Goal: Transaction & Acquisition: Purchase product/service

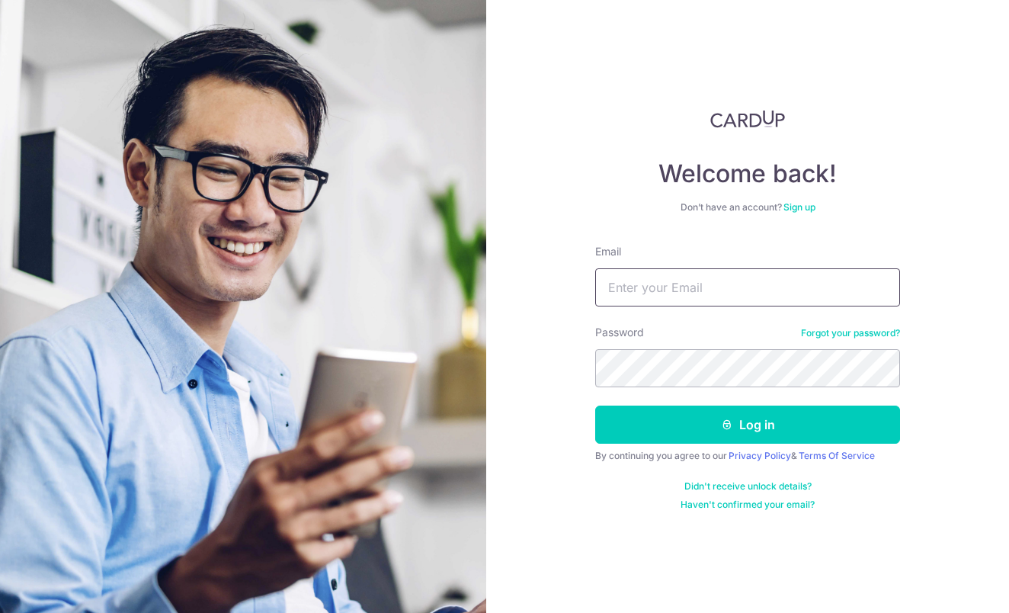
type input "chngjieying@hotmail.com"
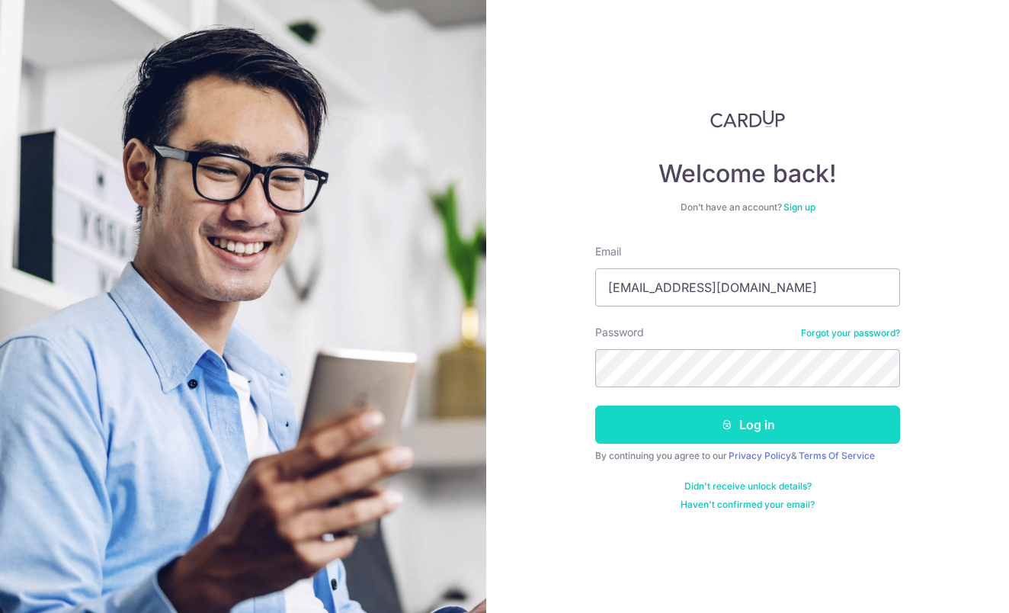
click at [667, 418] on button "Log in" at bounding box center [747, 424] width 305 height 38
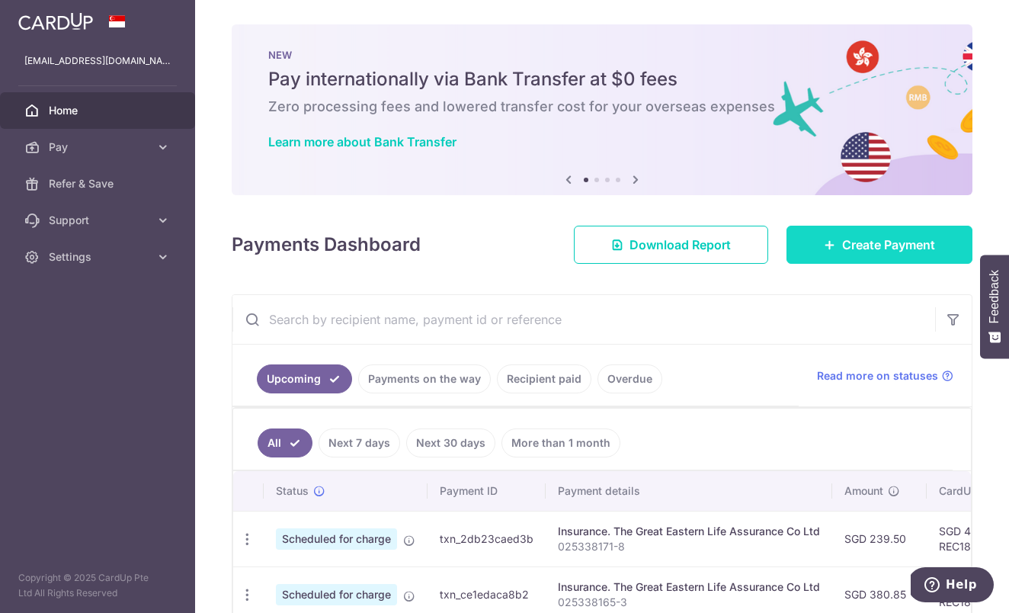
click at [826, 251] on link "Create Payment" at bounding box center [879, 245] width 186 height 38
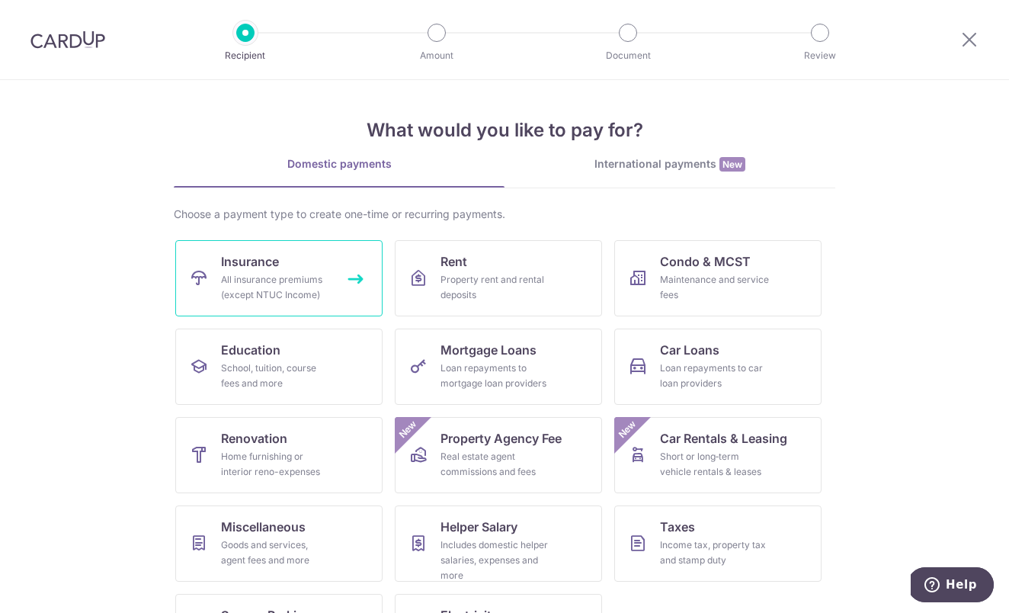
click at [289, 281] on div "All insurance premiums (except NTUC Income)" at bounding box center [276, 287] width 110 height 30
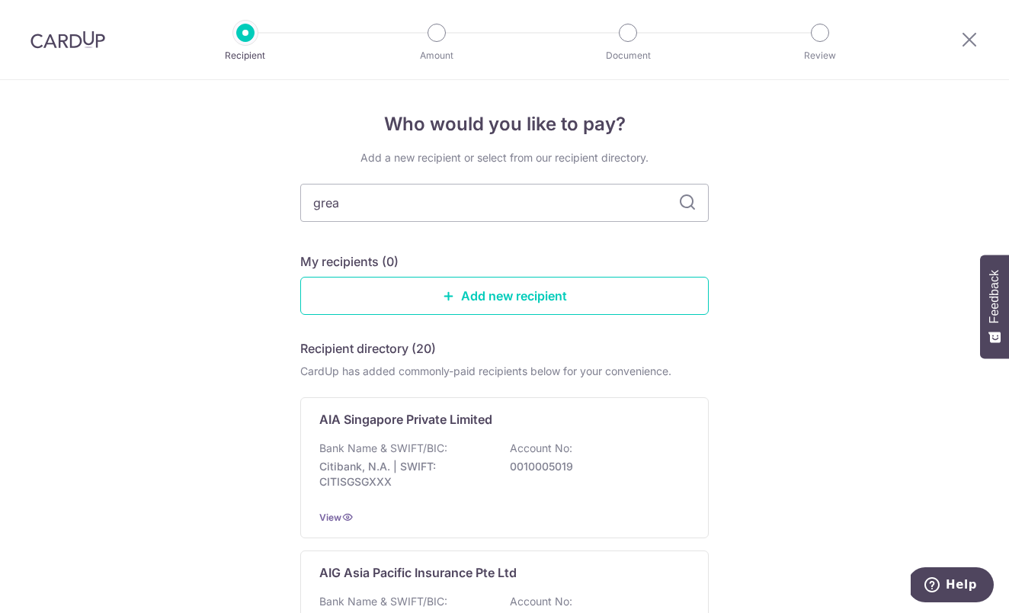
type input "great"
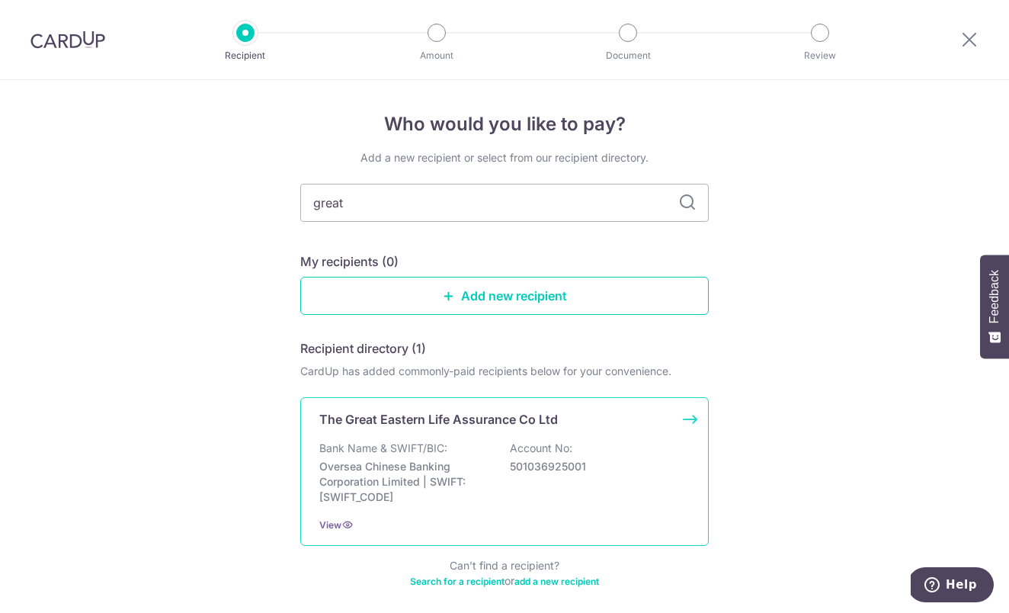
click at [494, 420] on p "The Great Eastern Life Assurance Co Ltd" at bounding box center [438, 419] width 238 height 18
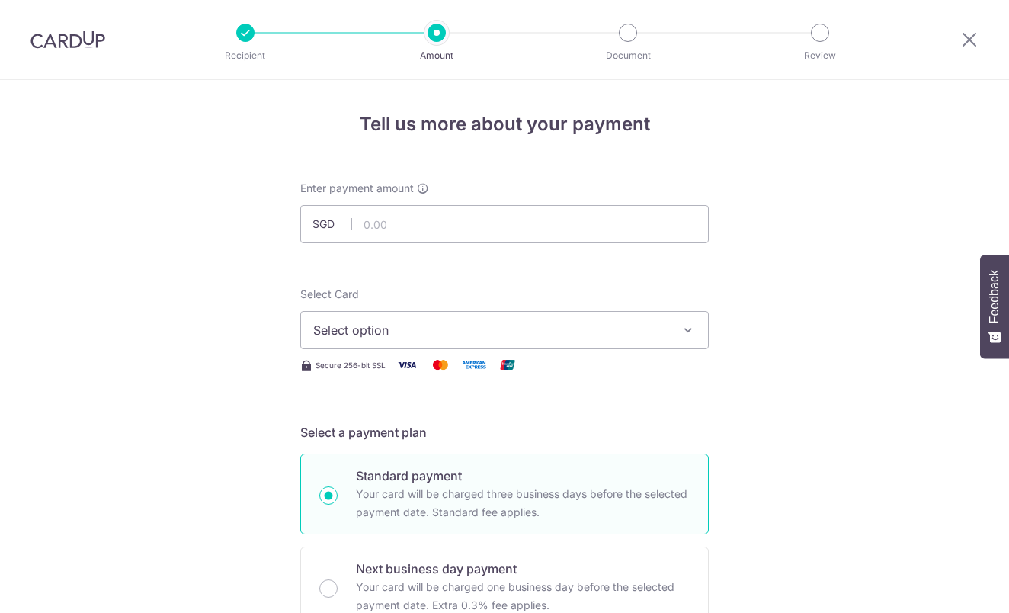
scroll to position [138, 0]
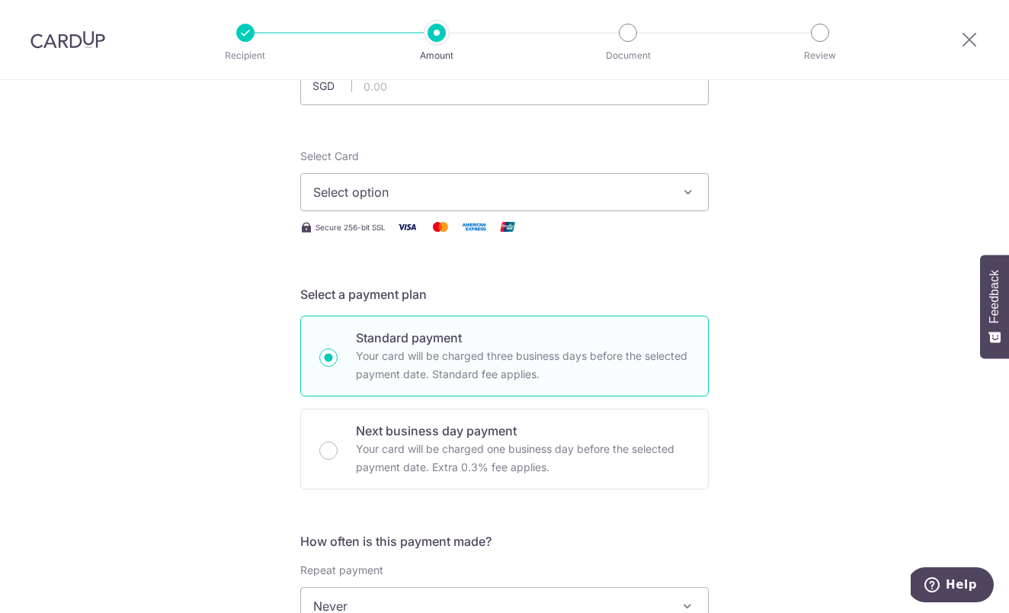
click at [422, 179] on button "Select option" at bounding box center [504, 192] width 408 height 38
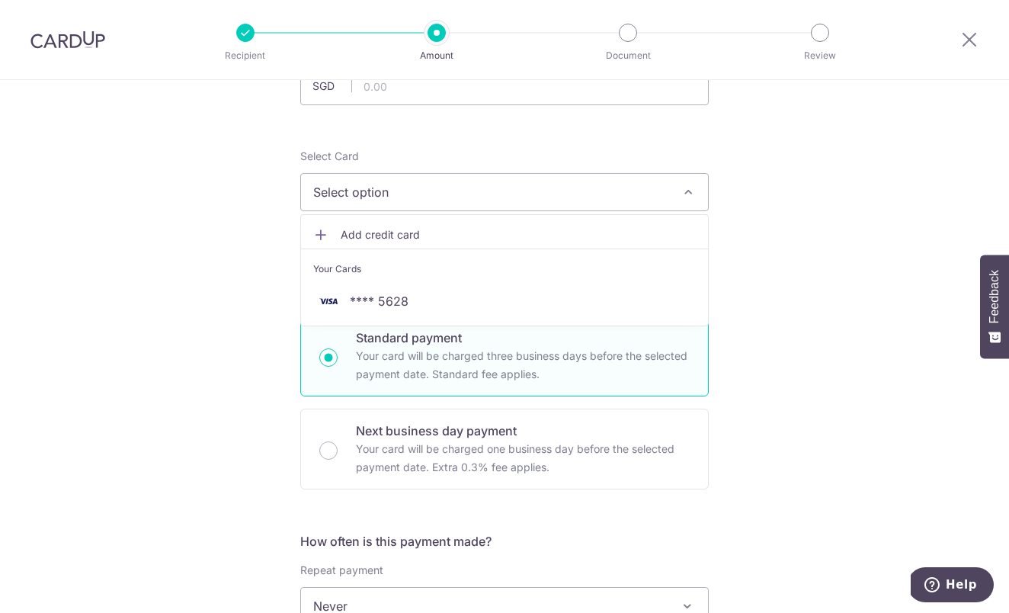
click at [393, 274] on div "Your Cards" at bounding box center [504, 268] width 382 height 15
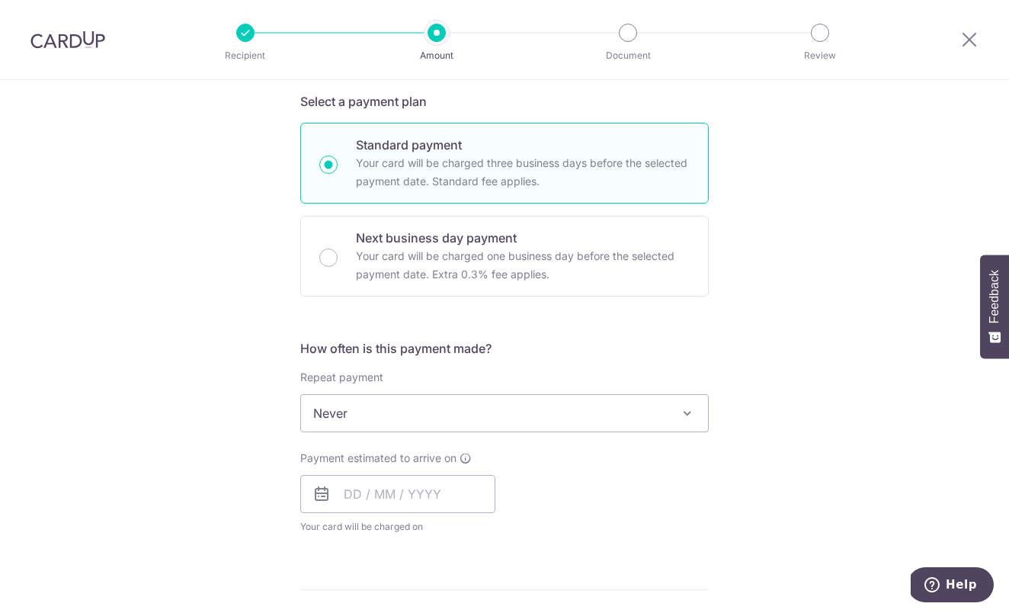
scroll to position [485, 0]
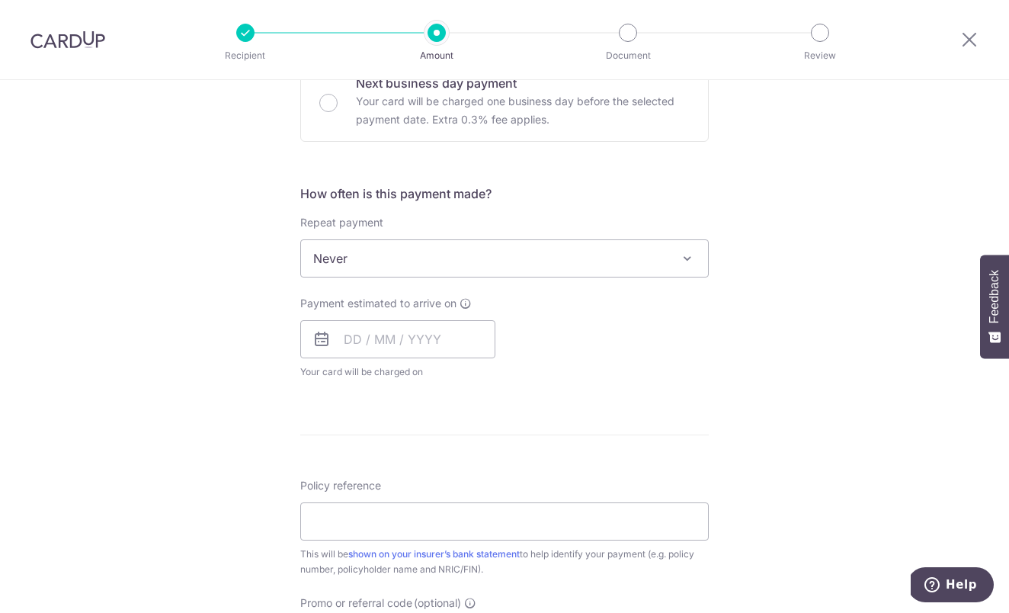
click at [389, 259] on span "Never" at bounding box center [504, 258] width 407 height 37
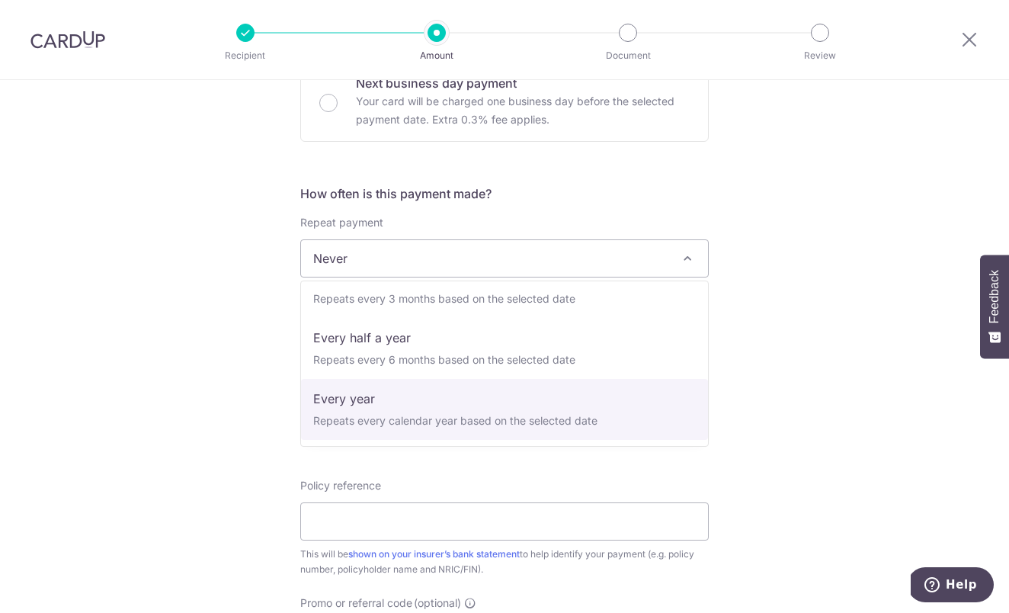
scroll to position [213, 0]
select select "6"
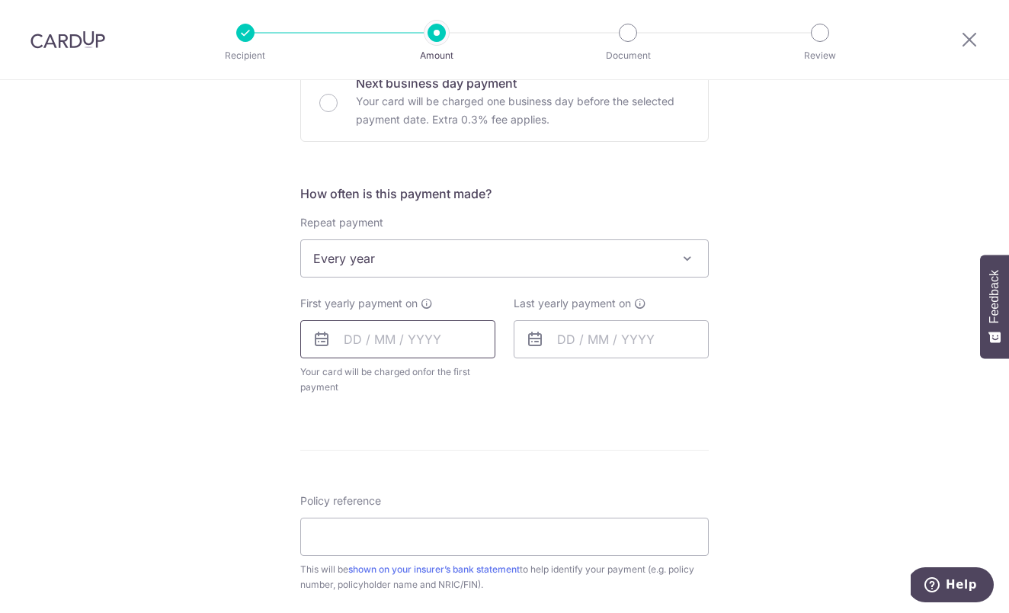
click at [357, 342] on input "text" at bounding box center [397, 339] width 195 height 38
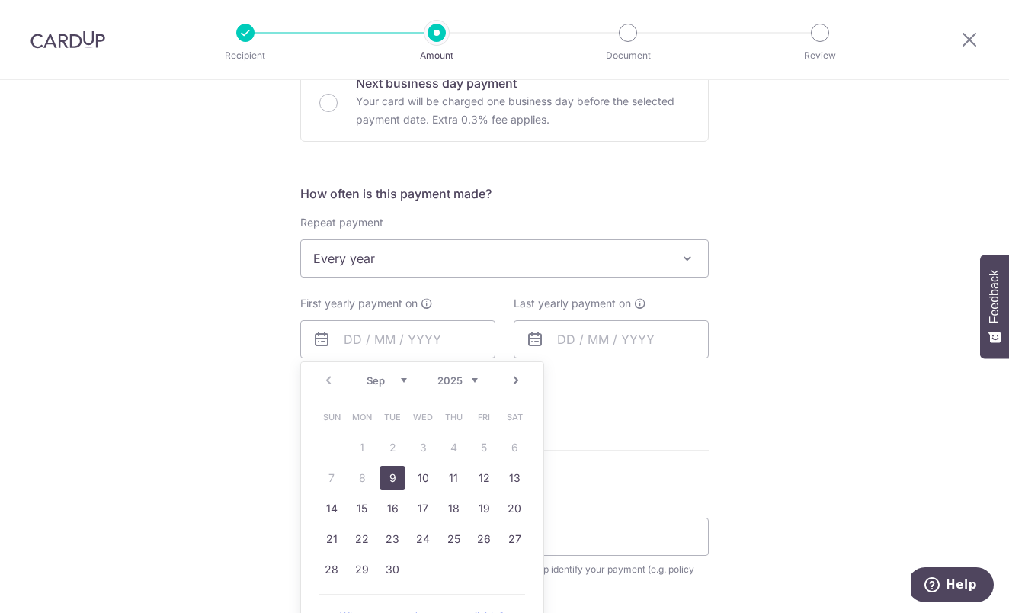
click at [395, 478] on link "9" at bounding box center [392, 478] width 24 height 24
type input "09/09/2025"
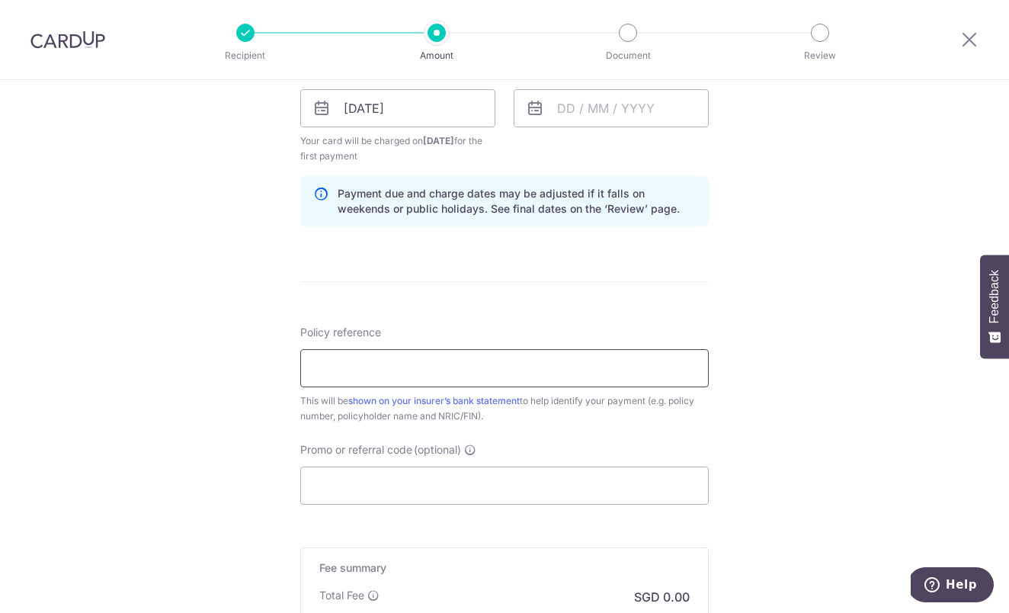
scroll to position [754, 0]
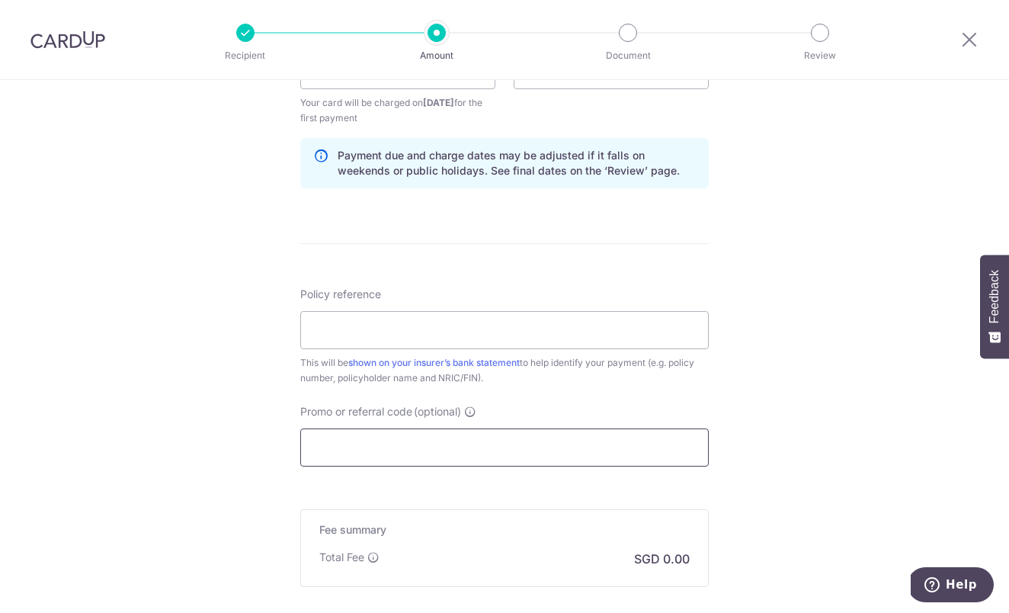
click at [366, 465] on input "Promo or referral code (optional)" at bounding box center [504, 447] width 408 height 38
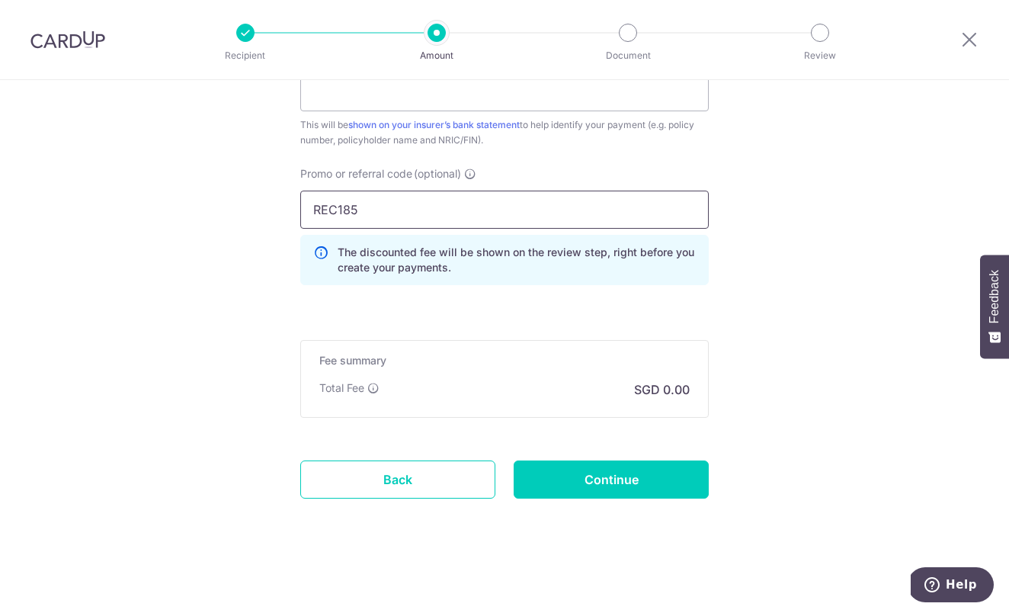
type input "REC185"
click at [465, 379] on div "Fee summary Base fee Extend fee Next-day fee Total Fee SGD 0.00" at bounding box center [504, 379] width 408 height 78
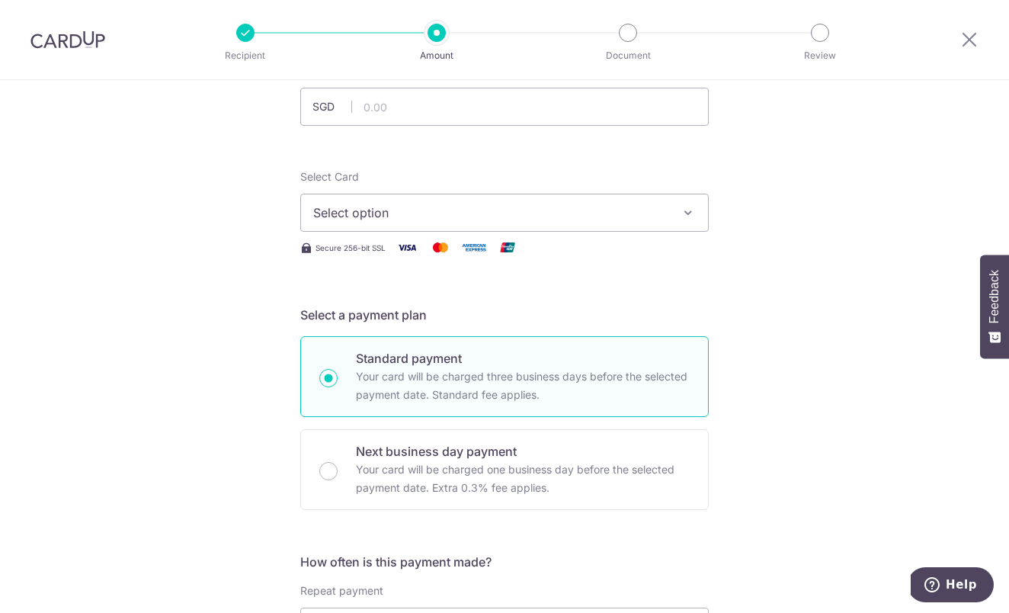
scroll to position [0, 0]
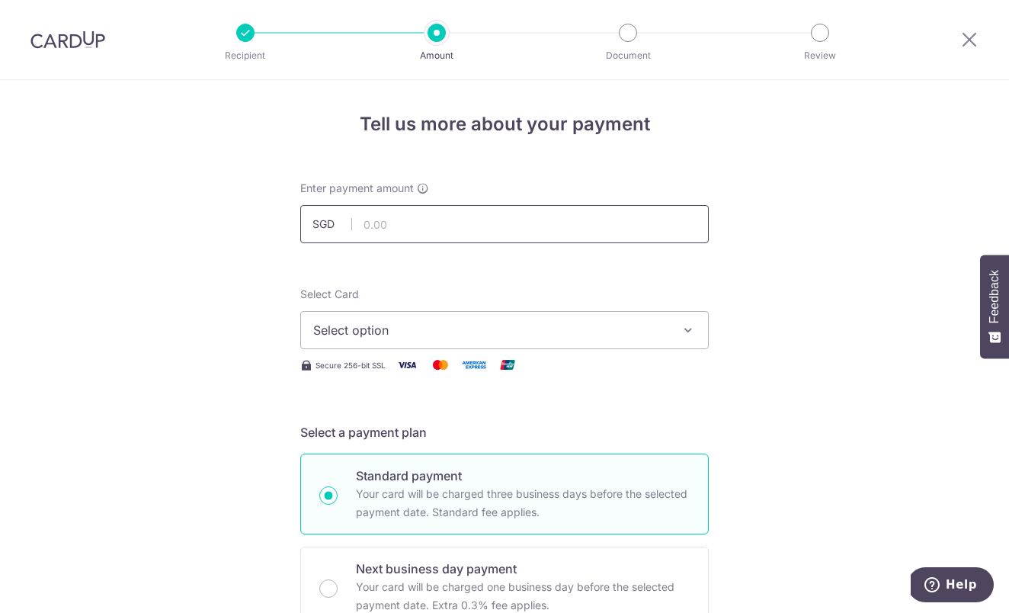
click at [409, 217] on input "text" at bounding box center [504, 224] width 408 height 38
type input "232.17"
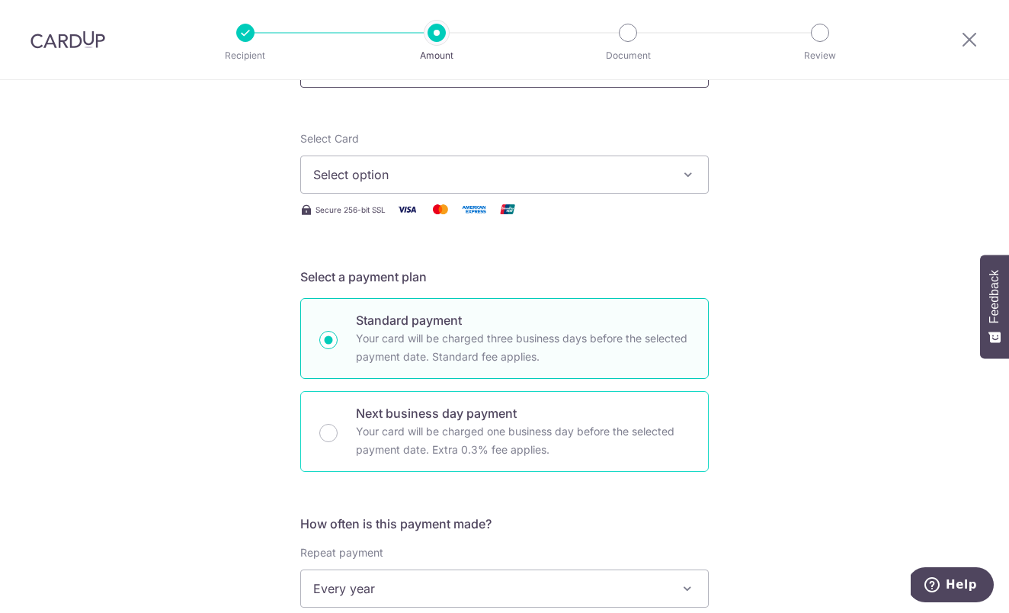
scroll to position [189, 0]
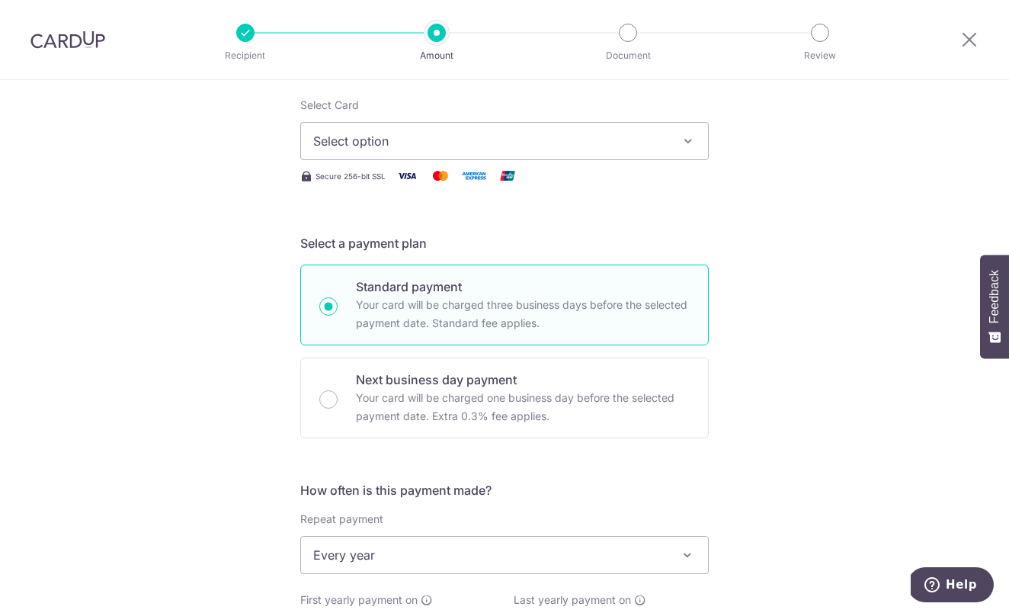
click at [350, 549] on span "Every year" at bounding box center [504, 554] width 407 height 37
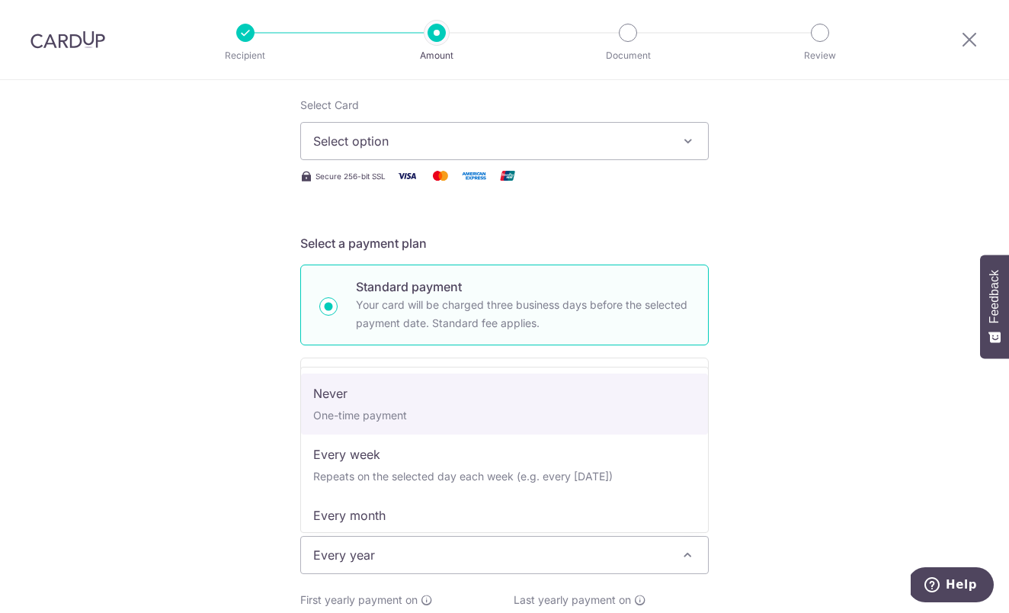
scroll to position [0, 0]
select select "1"
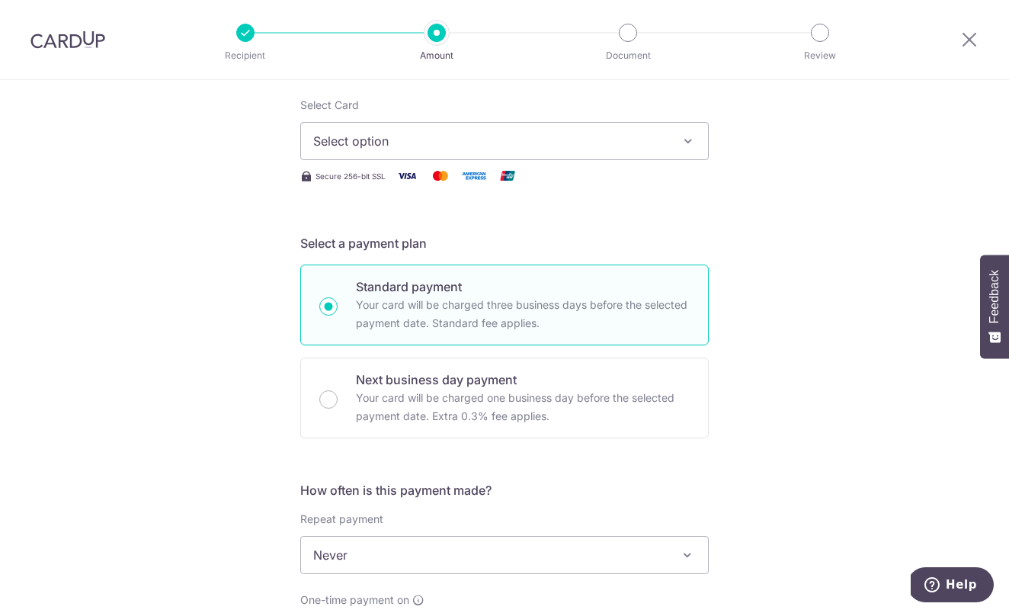
click at [416, 155] on button "Select option" at bounding box center [504, 141] width 408 height 38
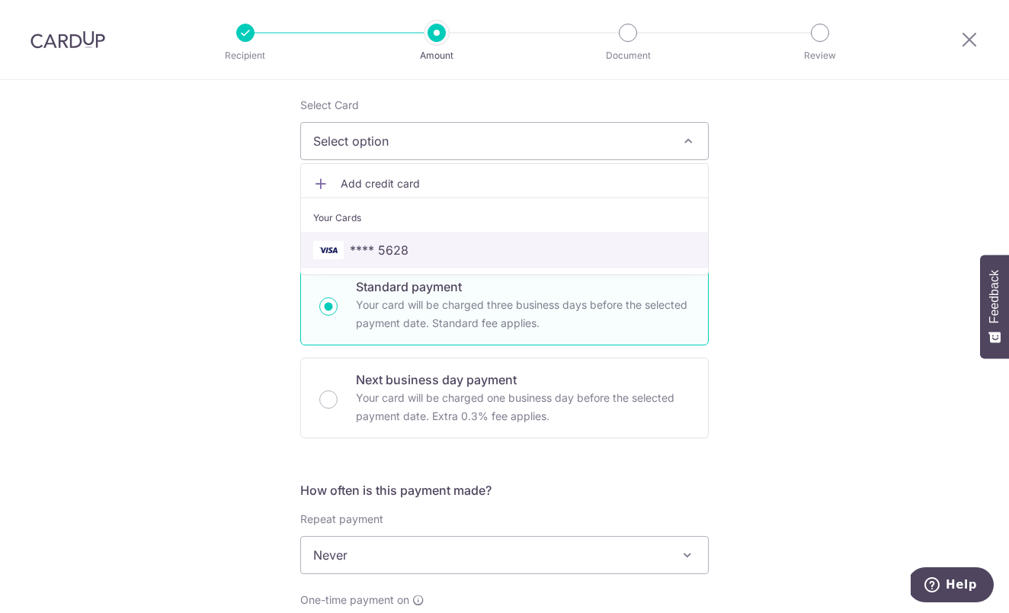
click at [380, 245] on span "**** 5628" at bounding box center [379, 250] width 59 height 18
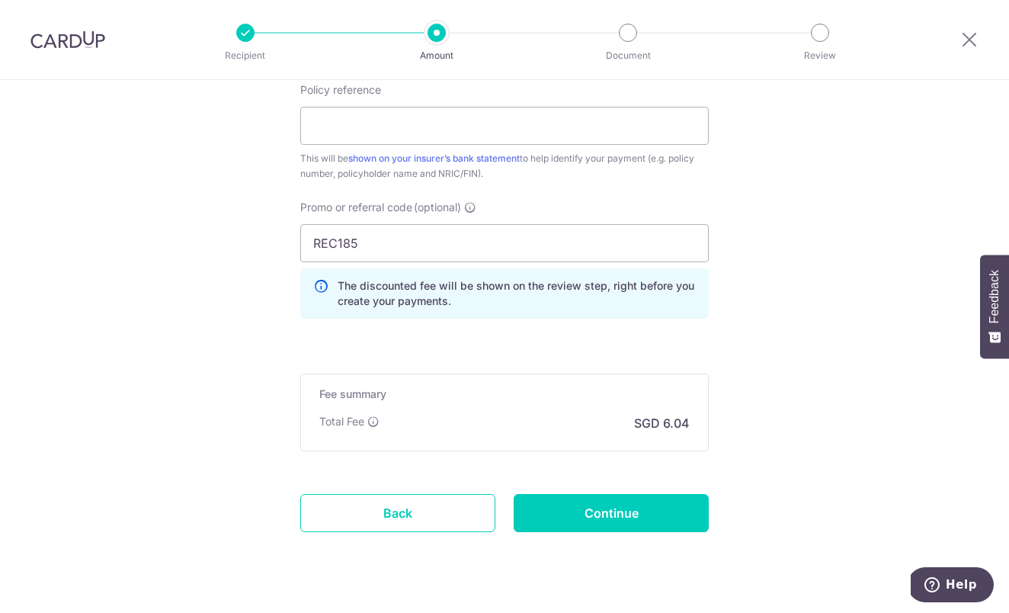
scroll to position [949, 0]
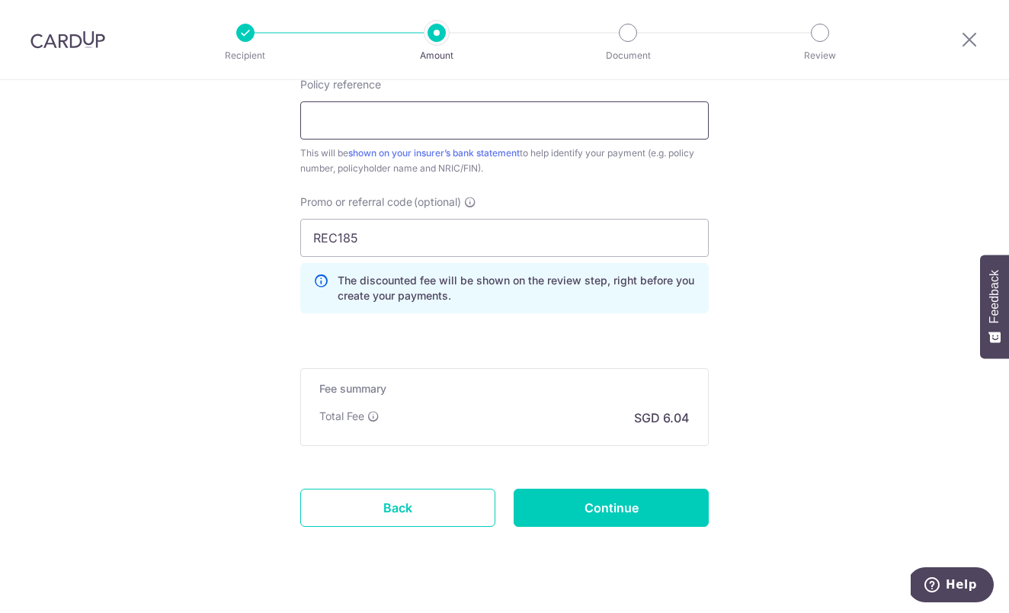
click at [386, 125] on input "Policy reference" at bounding box center [504, 120] width 408 height 38
drag, startPoint x: 351, startPoint y: 117, endPoint x: 274, endPoint y: 117, distance: 77.7
paste input "3247125"
type input "IOH3247125"
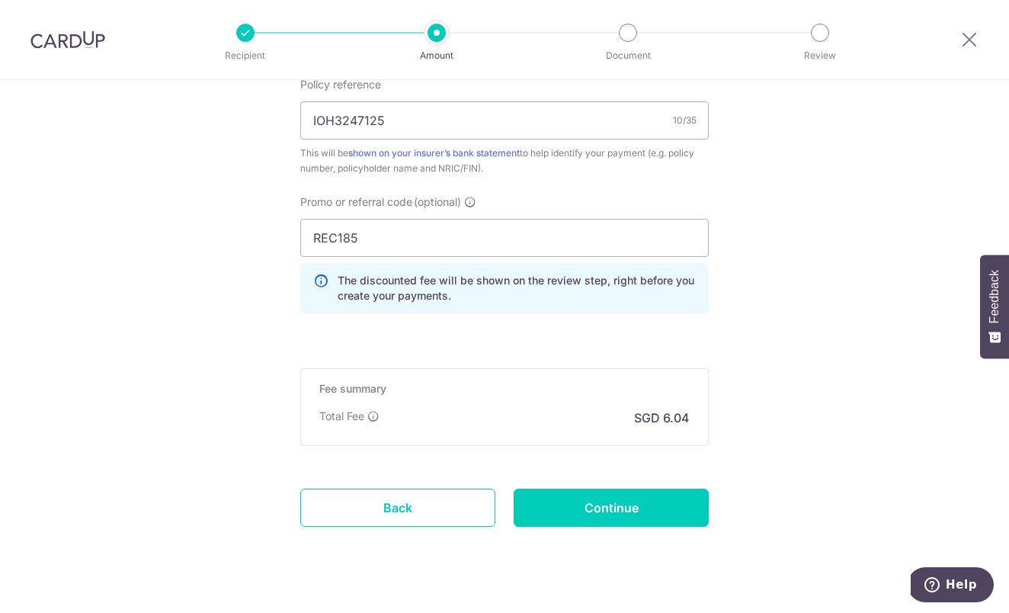
click at [597, 492] on input "Continue" at bounding box center [611, 507] width 195 height 38
type input "Create Schedule"
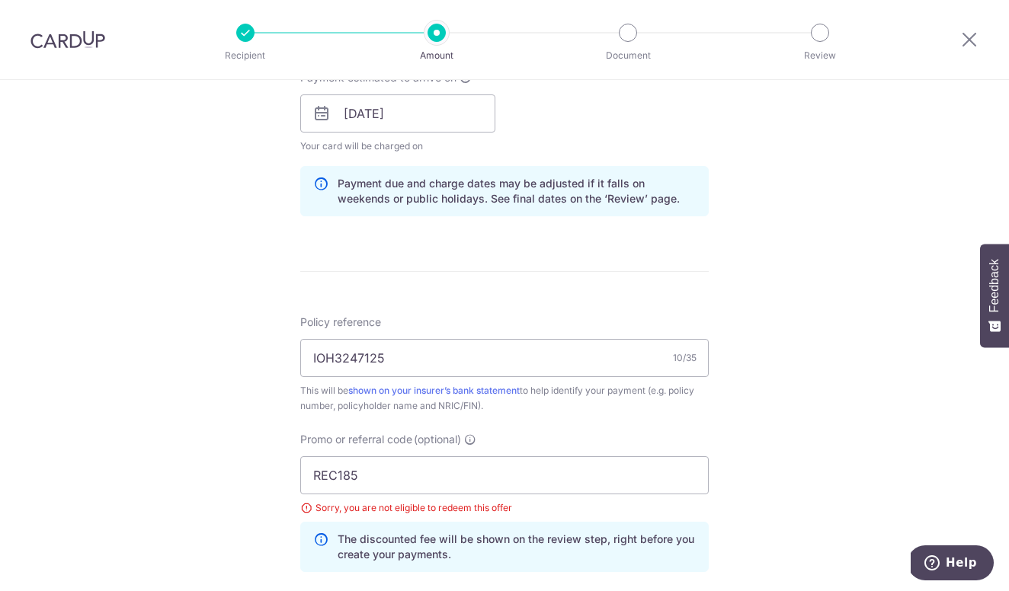
scroll to position [883, 0]
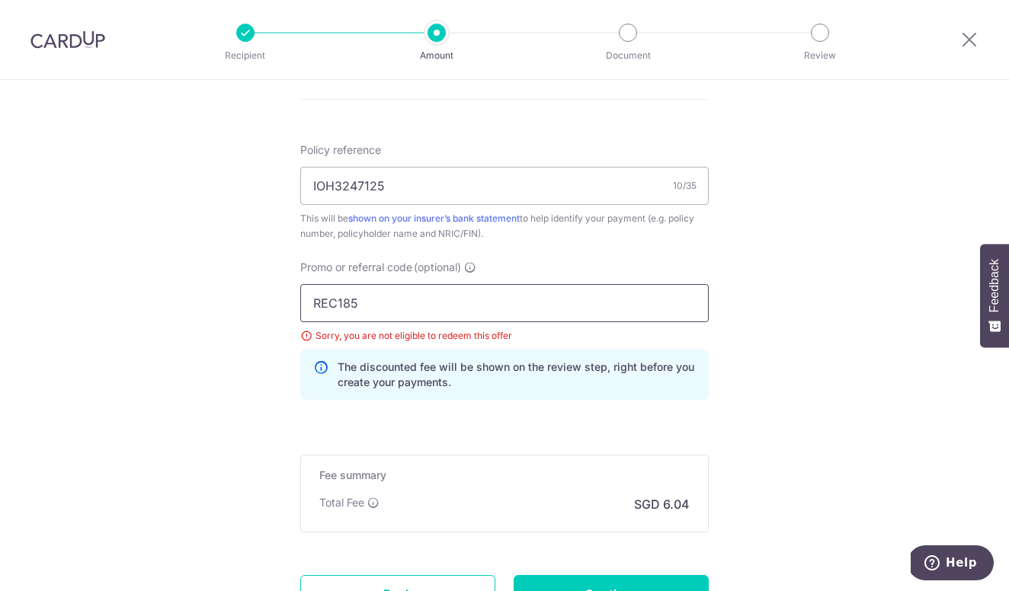
drag, startPoint x: 386, startPoint y: 306, endPoint x: 285, endPoint y: 306, distance: 100.6
paste input "MILELION"
type input "MILELION"
click at [530, 462] on div "Fee summary Base fee $ 6.04 Extend fee Next-day fee Total Fee SGD 6.04" at bounding box center [504, 494] width 408 height 78
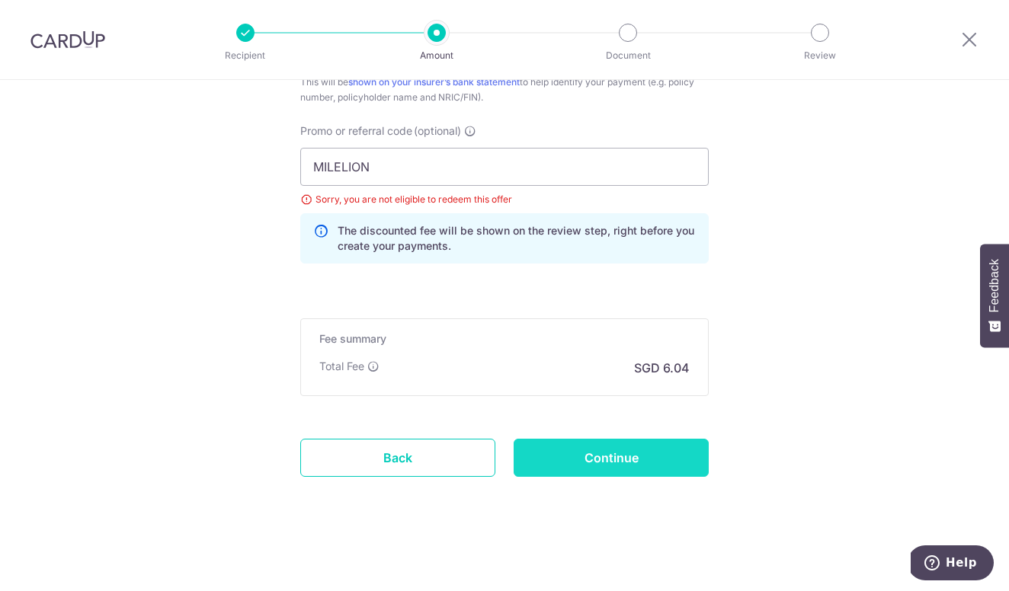
scroll to position [1020, 0]
click at [570, 465] on input "Continue" at bounding box center [611, 458] width 195 height 38
type input "Update Schedule"
drag, startPoint x: 389, startPoint y: 180, endPoint x: 261, endPoint y: 179, distance: 128.8
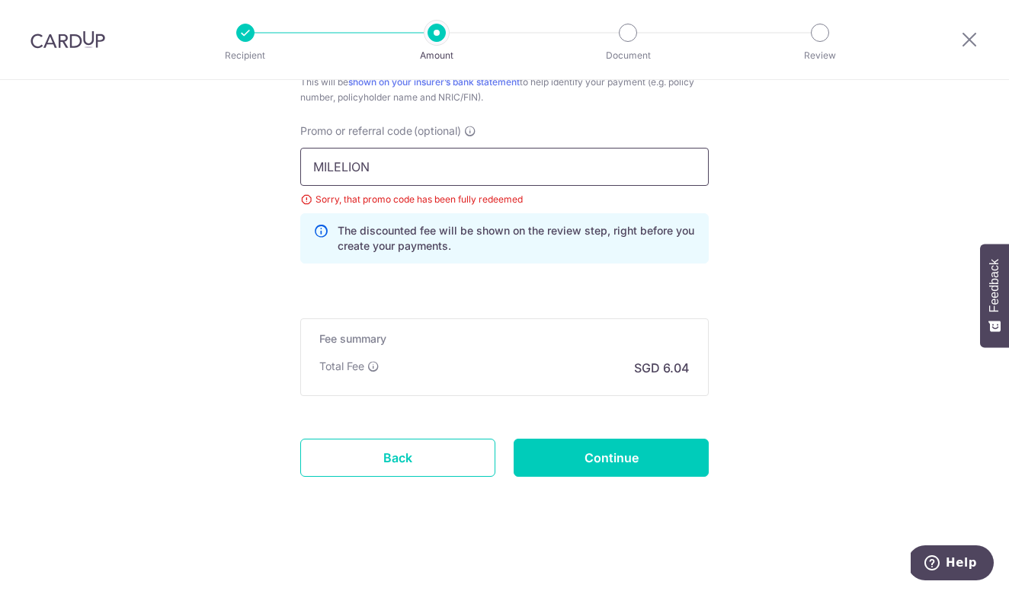
drag, startPoint x: 392, startPoint y: 160, endPoint x: 243, endPoint y: 160, distance: 148.6
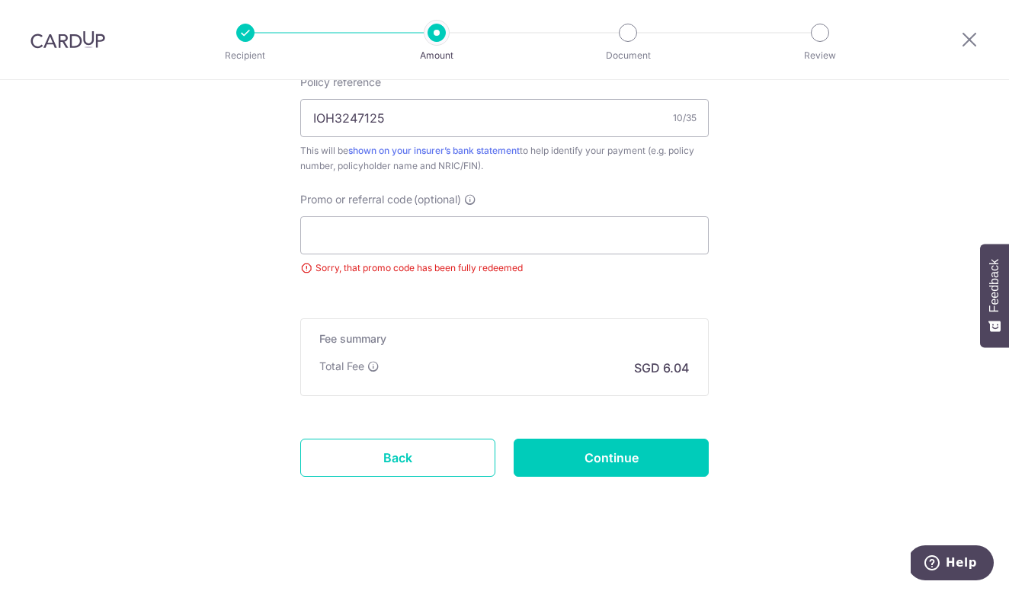
click at [398, 274] on div "Sorry, that promo code has been fully redeemed" at bounding box center [504, 268] width 408 height 15
click at [424, 246] on input "Promo or referral code (optional)" at bounding box center [504, 235] width 408 height 38
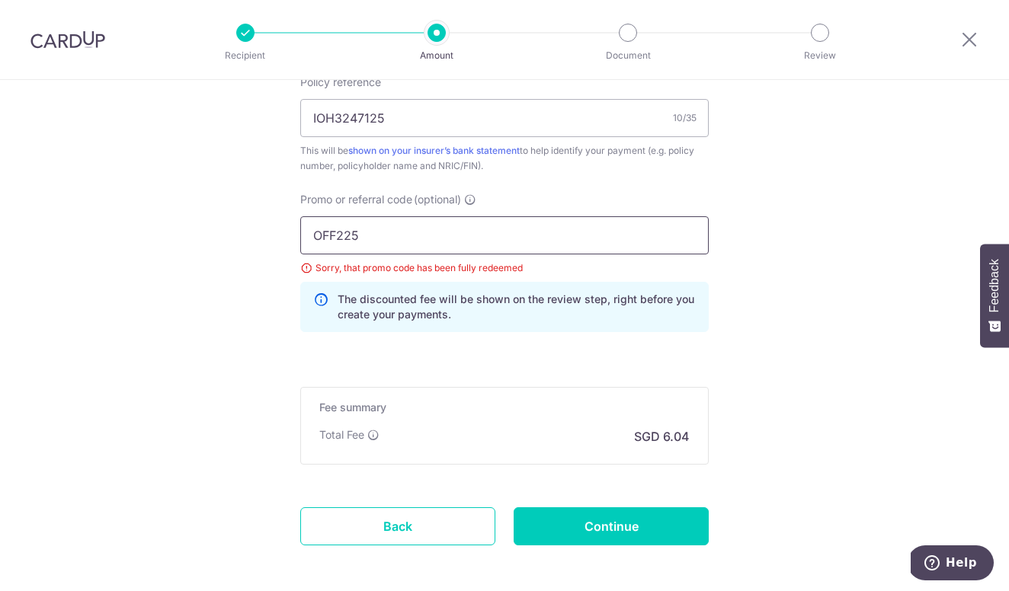
type input "OFF225"
click at [418, 295] on p "The discounted fee will be shown on the review step, right before you create yo…" at bounding box center [517, 307] width 358 height 30
click at [578, 531] on input "Continue" at bounding box center [611, 526] width 195 height 38
type input "Update Schedule"
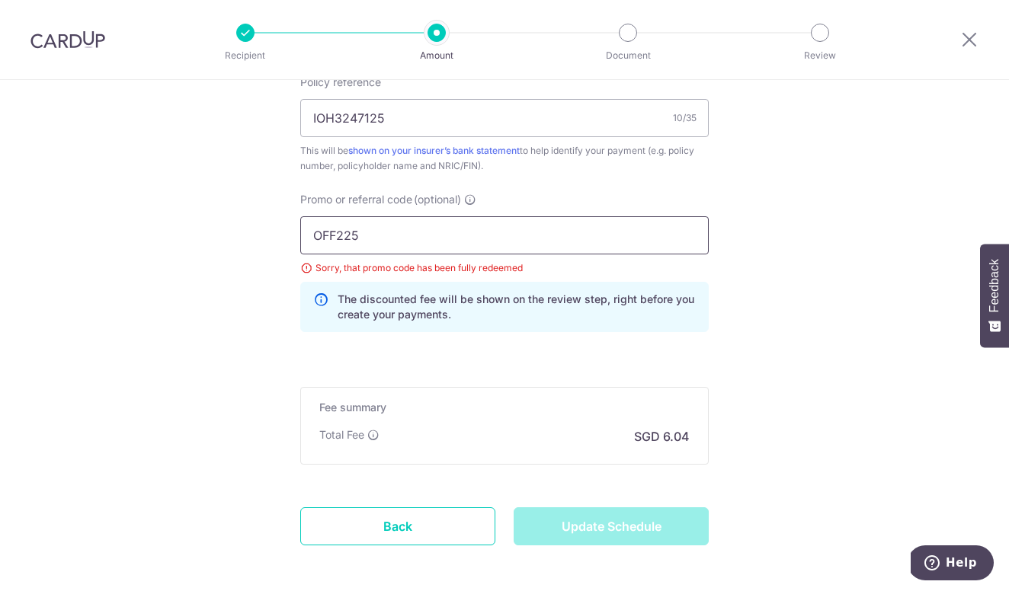
click at [440, 237] on input "OFF225" at bounding box center [504, 235] width 408 height 38
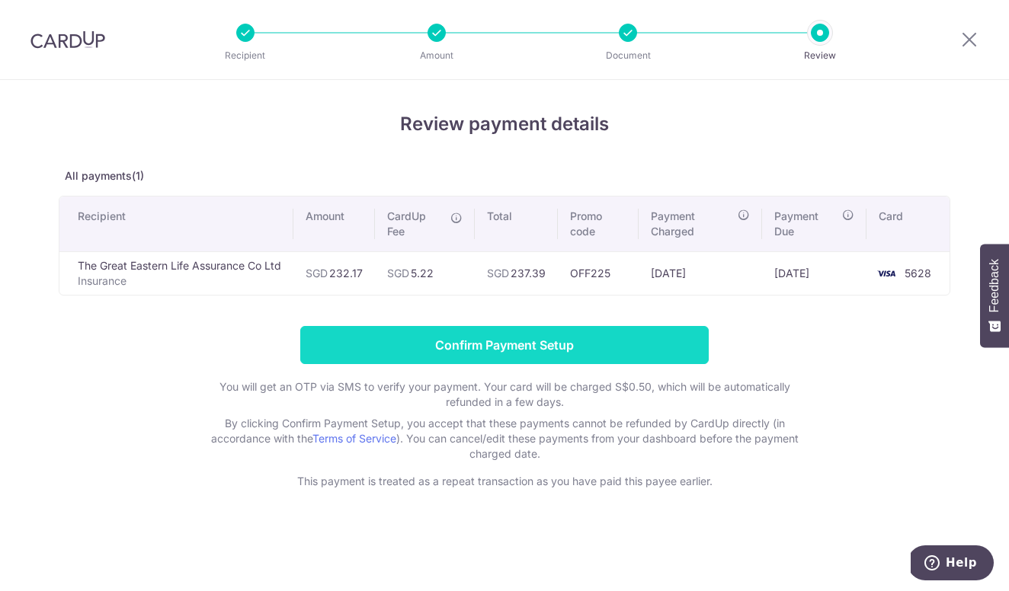
click at [440, 342] on input "Confirm Payment Setup" at bounding box center [504, 345] width 408 height 38
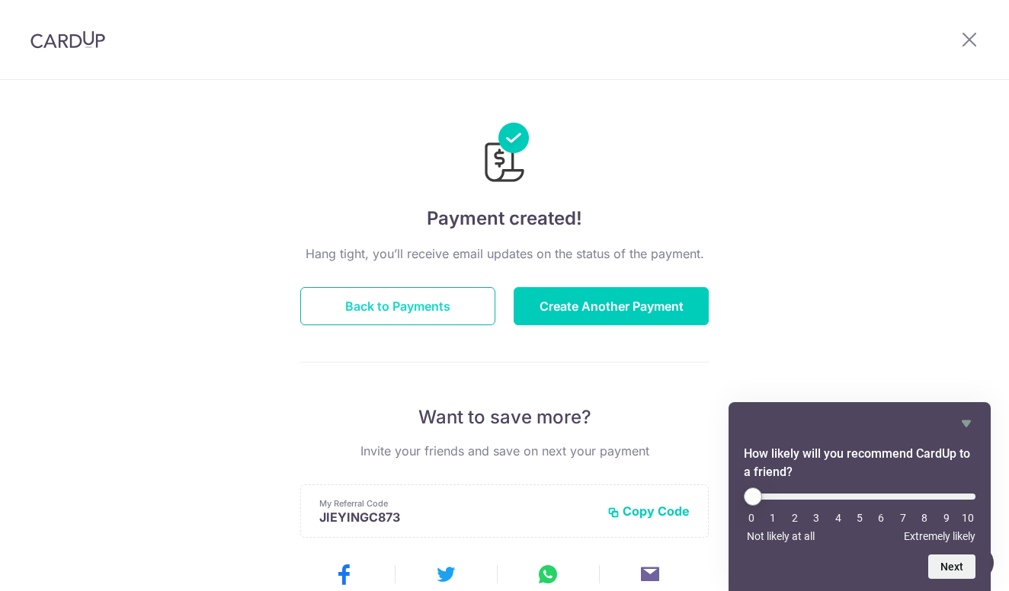
click at [442, 306] on button "Back to Payments" at bounding box center [397, 306] width 195 height 38
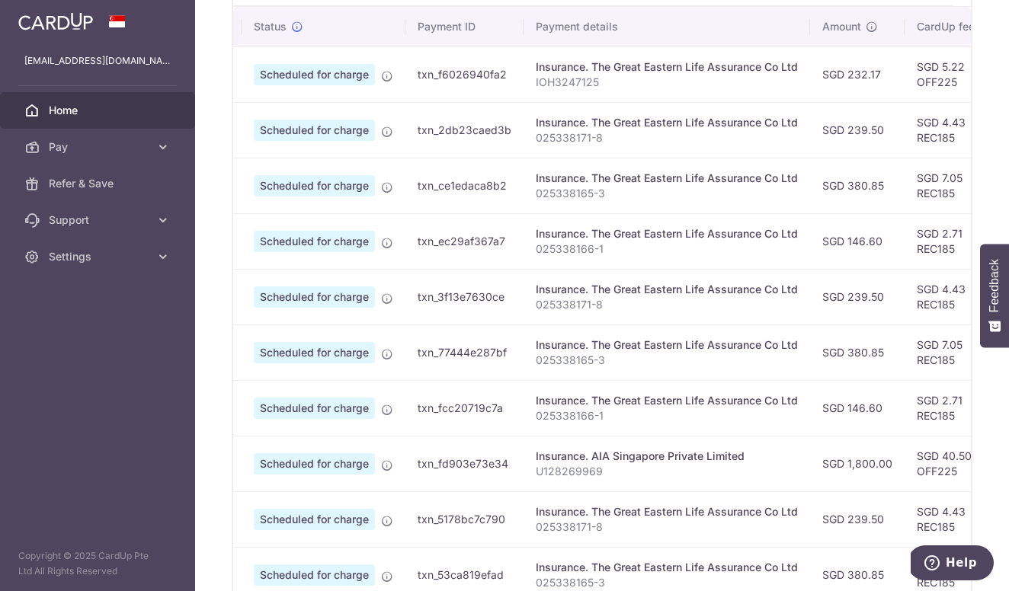
scroll to position [0, 13]
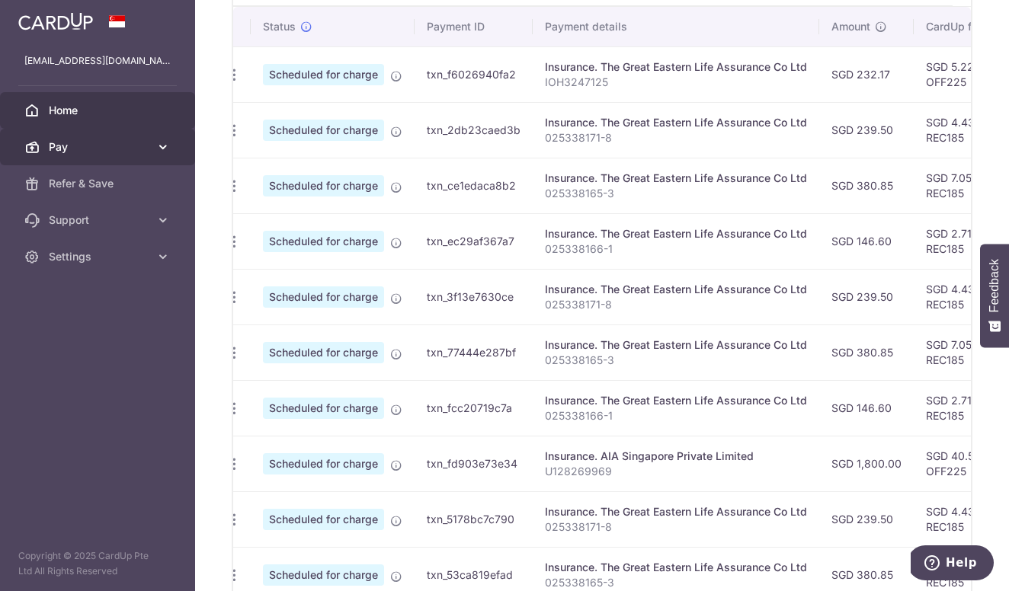
click at [171, 155] on link "Pay" at bounding box center [97, 147] width 195 height 37
